Goal: Find specific page/section

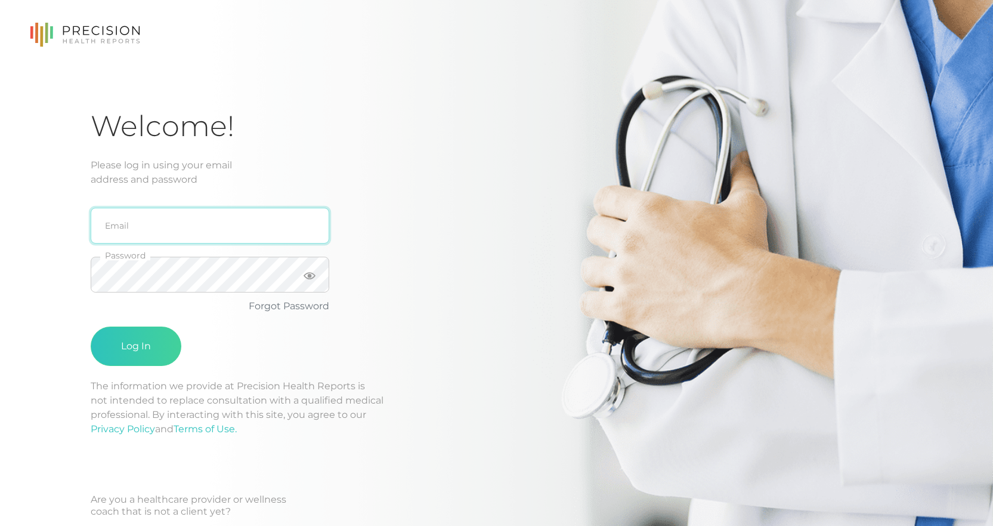
click at [197, 222] on input "email" at bounding box center [210, 226] width 239 height 36
type input "[PERSON_NAME][EMAIL_ADDRESS][DOMAIN_NAME]"
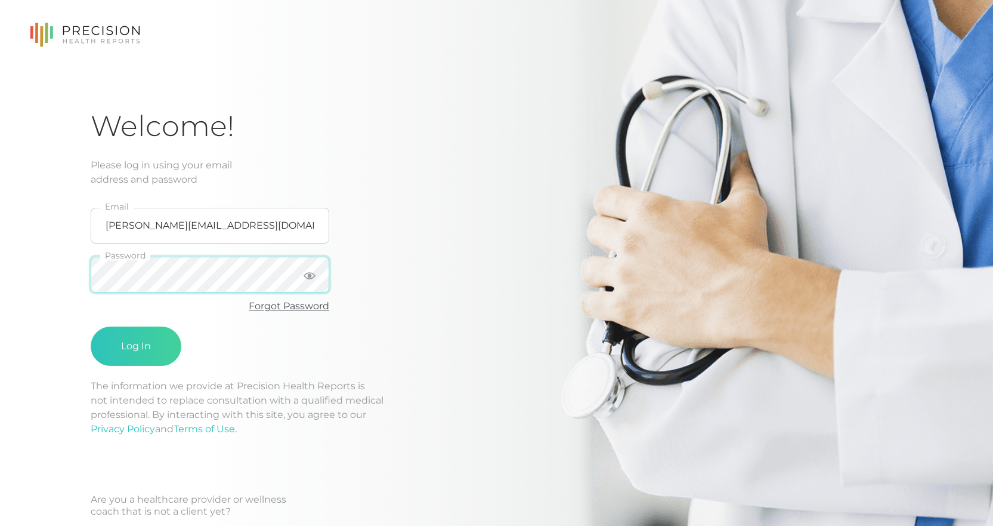
click at [91, 326] on button "Log In" at bounding box center [136, 345] width 91 height 39
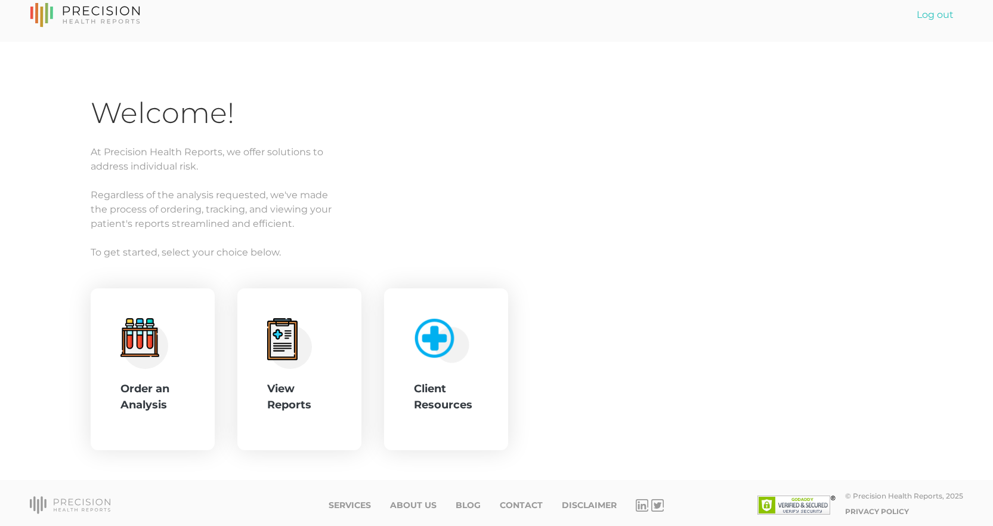
scroll to position [15, 0]
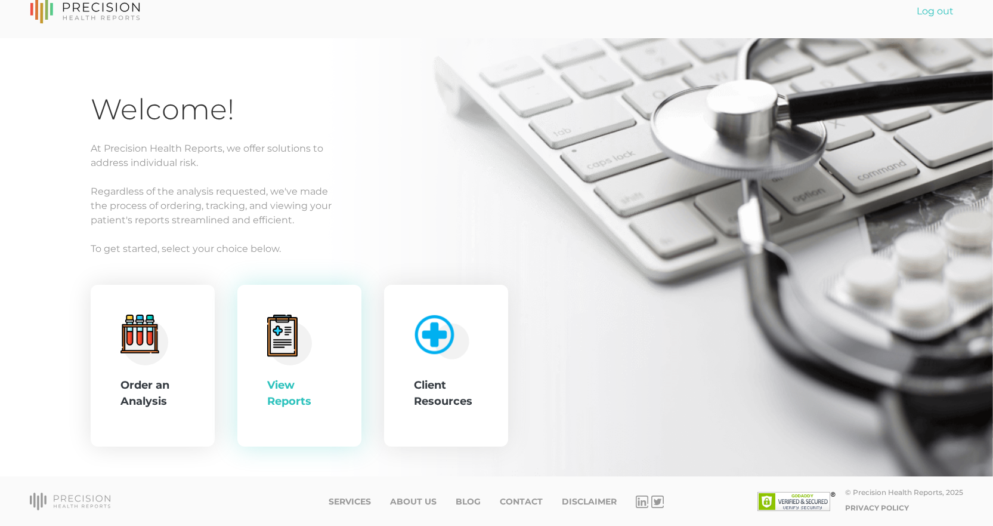
click at [323, 376] on div "View Reports" at bounding box center [299, 365] width 64 height 103
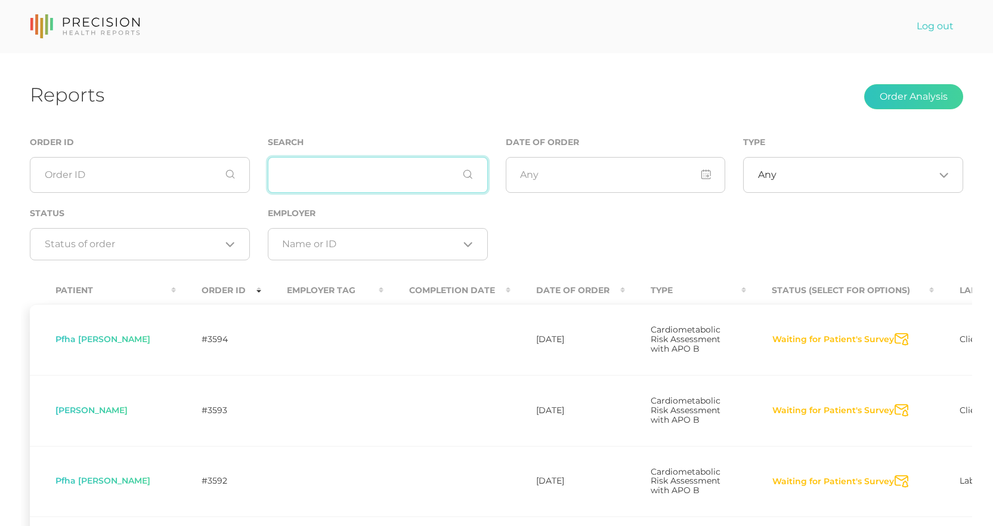
click at [321, 169] on input "text" at bounding box center [378, 175] width 220 height 36
type input "[PERSON_NAME]"
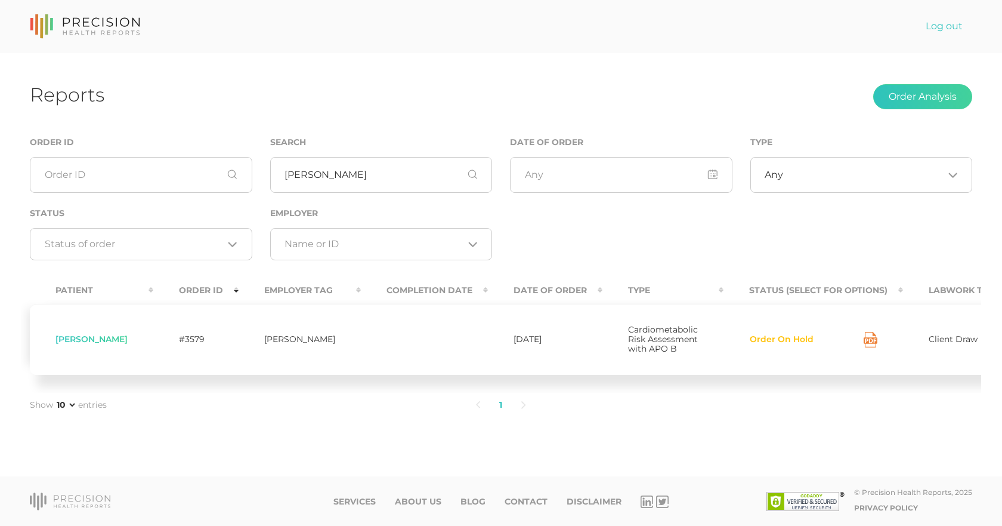
click at [864, 346] on icon at bounding box center [871, 340] width 14 height 16
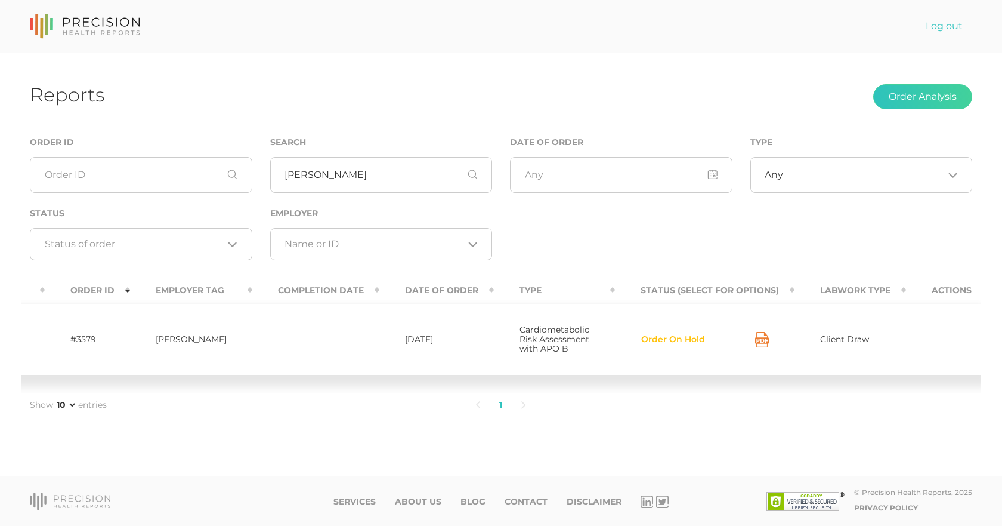
scroll to position [0, 110]
click at [897, 393] on div "Patient Order ID Employer Tag Completion Date Date Of Order Type Status (Select…" at bounding box center [501, 332] width 960 height 119
